Goal: Information Seeking & Learning: Learn about a topic

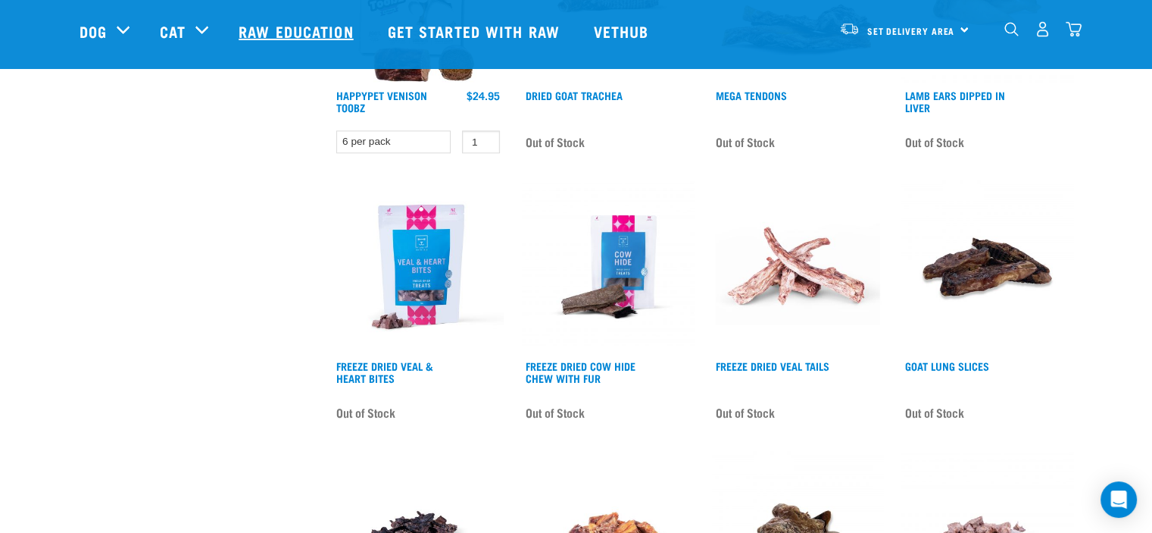
scroll to position [1591, 0]
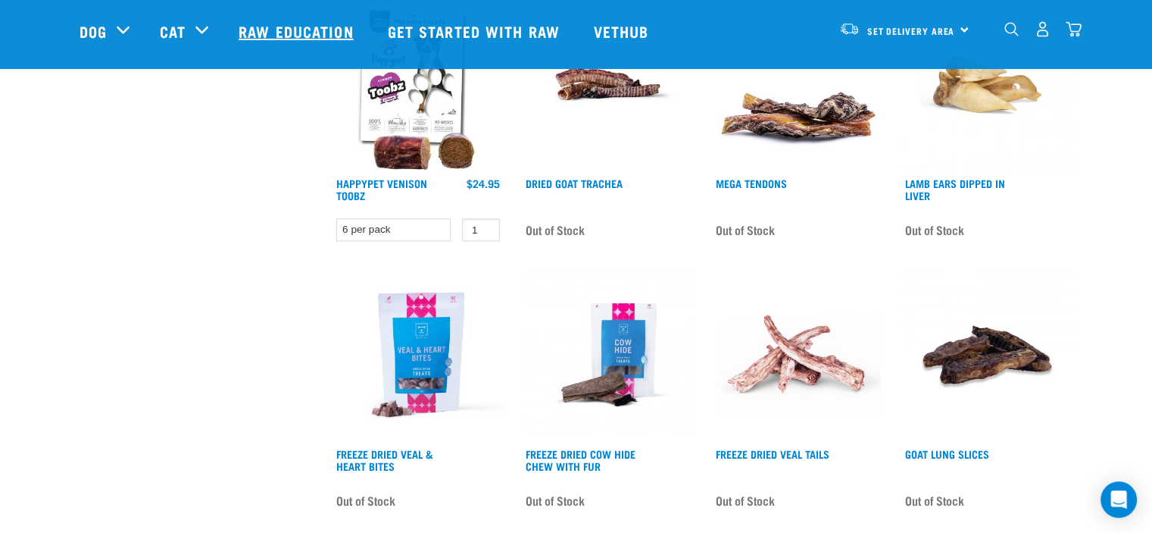
click at [267, 25] on link "Raw Education" at bounding box center [298, 31] width 149 height 61
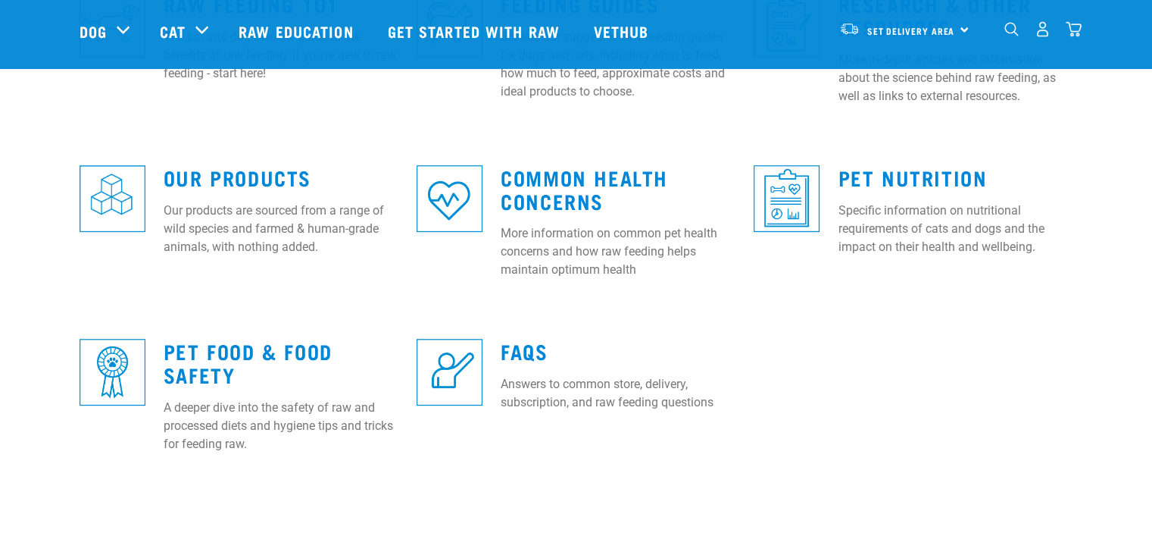
scroll to position [530, 0]
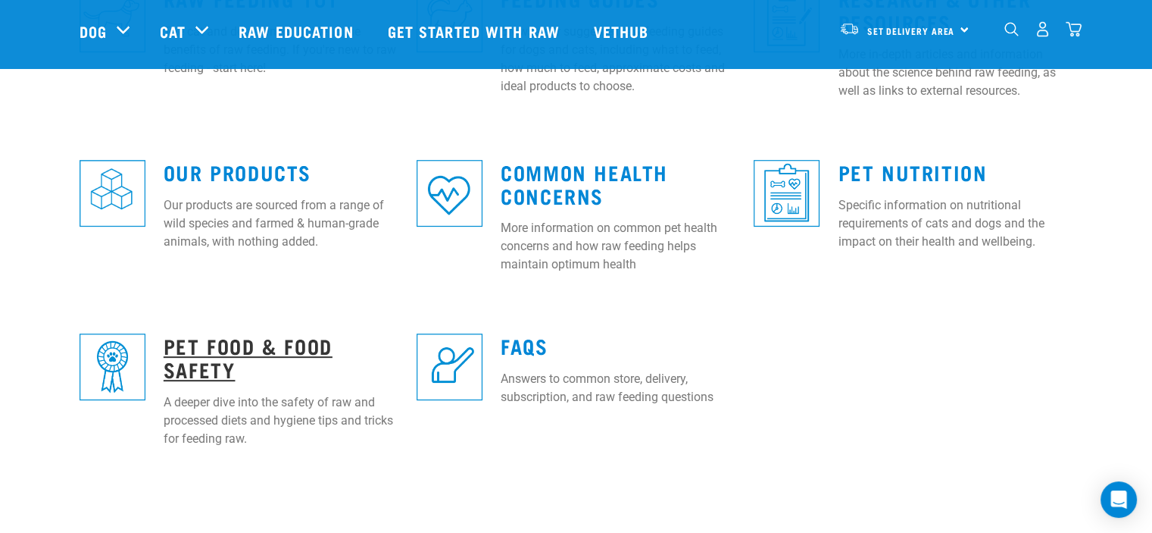
click at [224, 353] on link "Pet Food & Food Safety" at bounding box center [248, 356] width 169 height 35
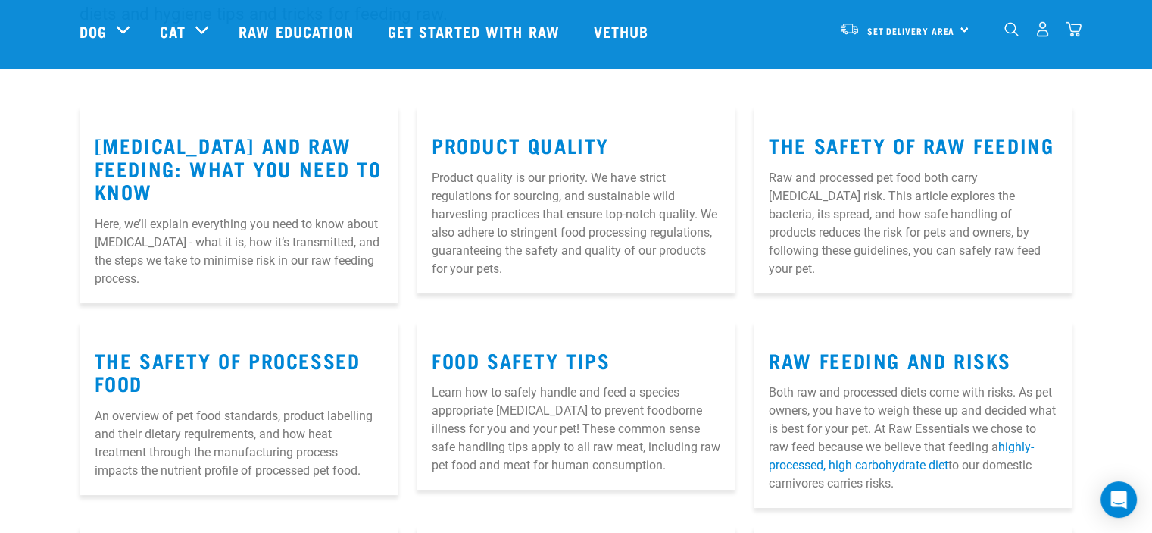
scroll to position [227, 0]
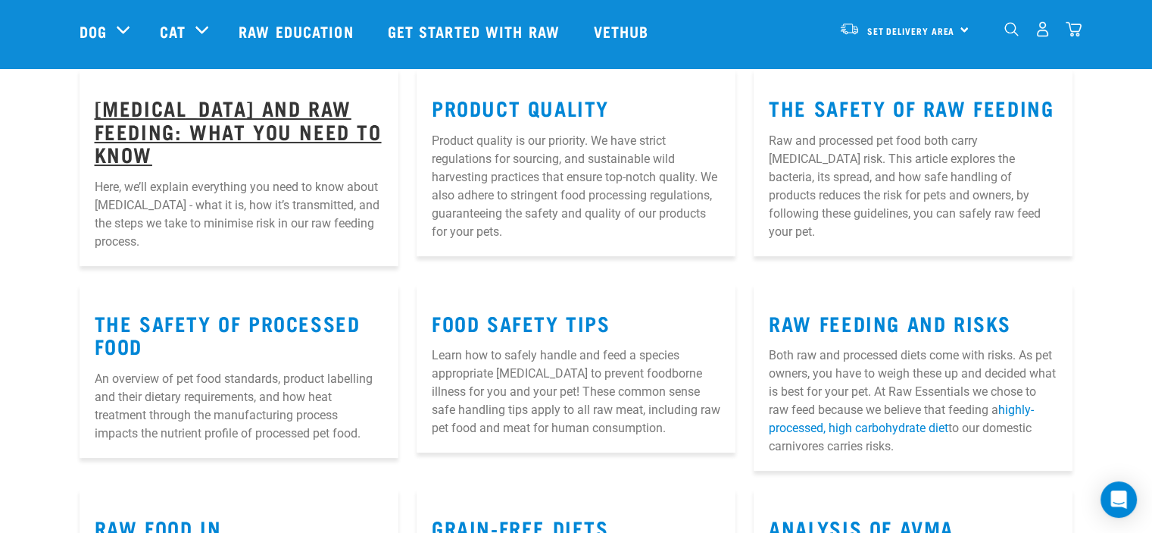
click at [221, 127] on link "[MEDICAL_DATA] and Raw Feeding: What You Need to Know" at bounding box center [238, 131] width 287 height 58
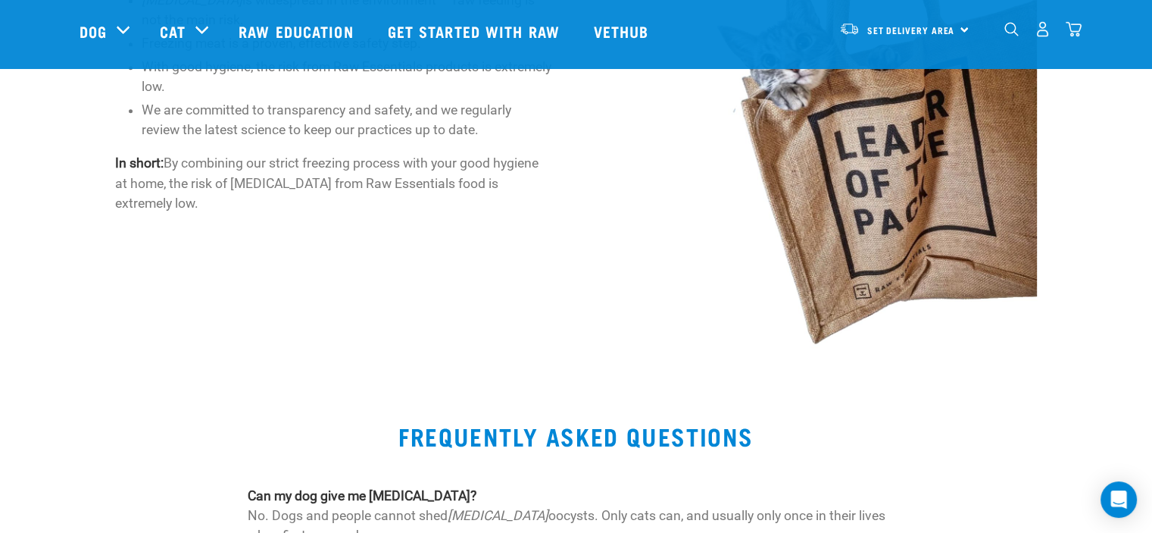
scroll to position [1440, 0]
